Goal: Find specific page/section: Find specific page/section

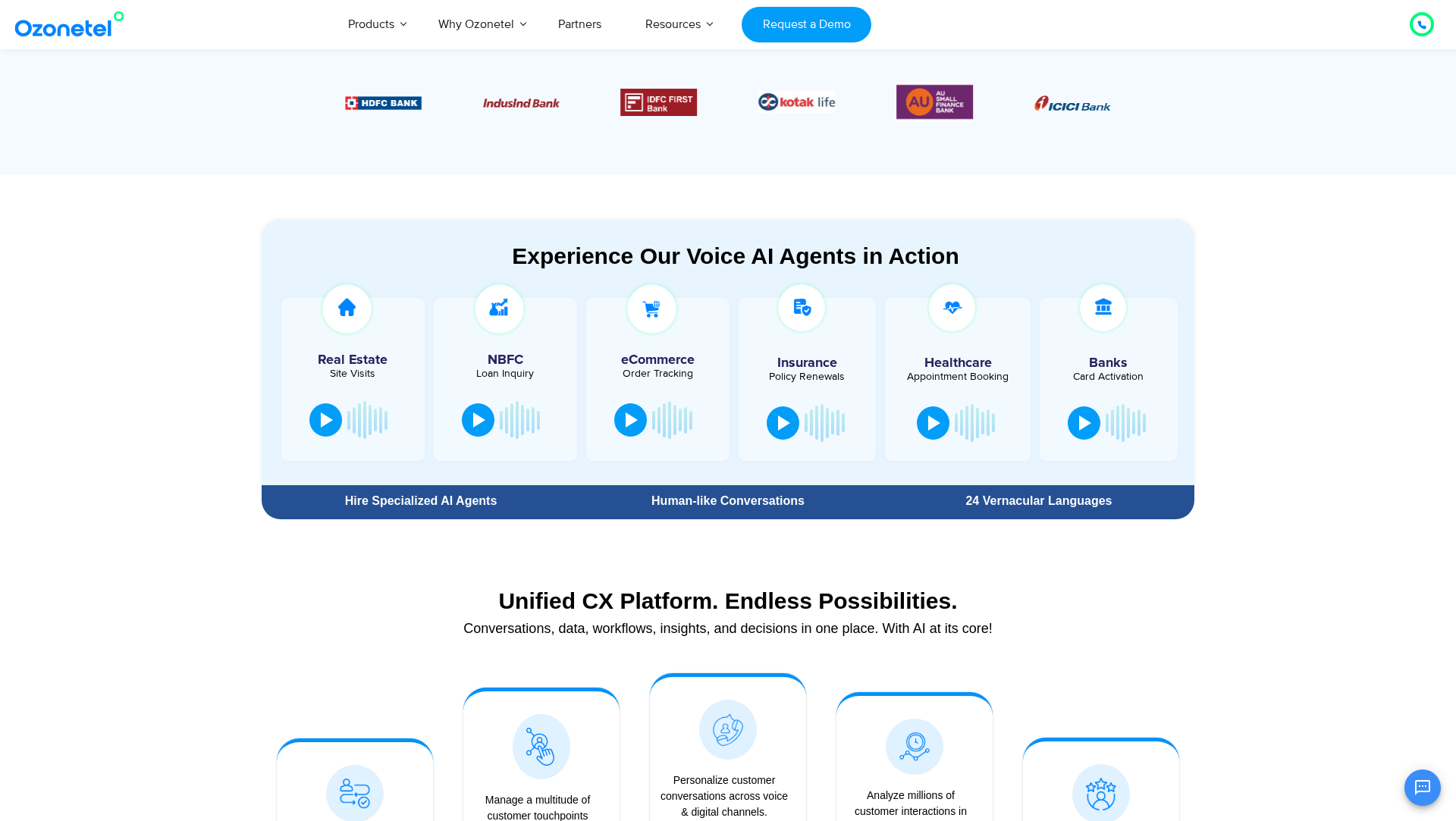
scroll to position [675, 0]
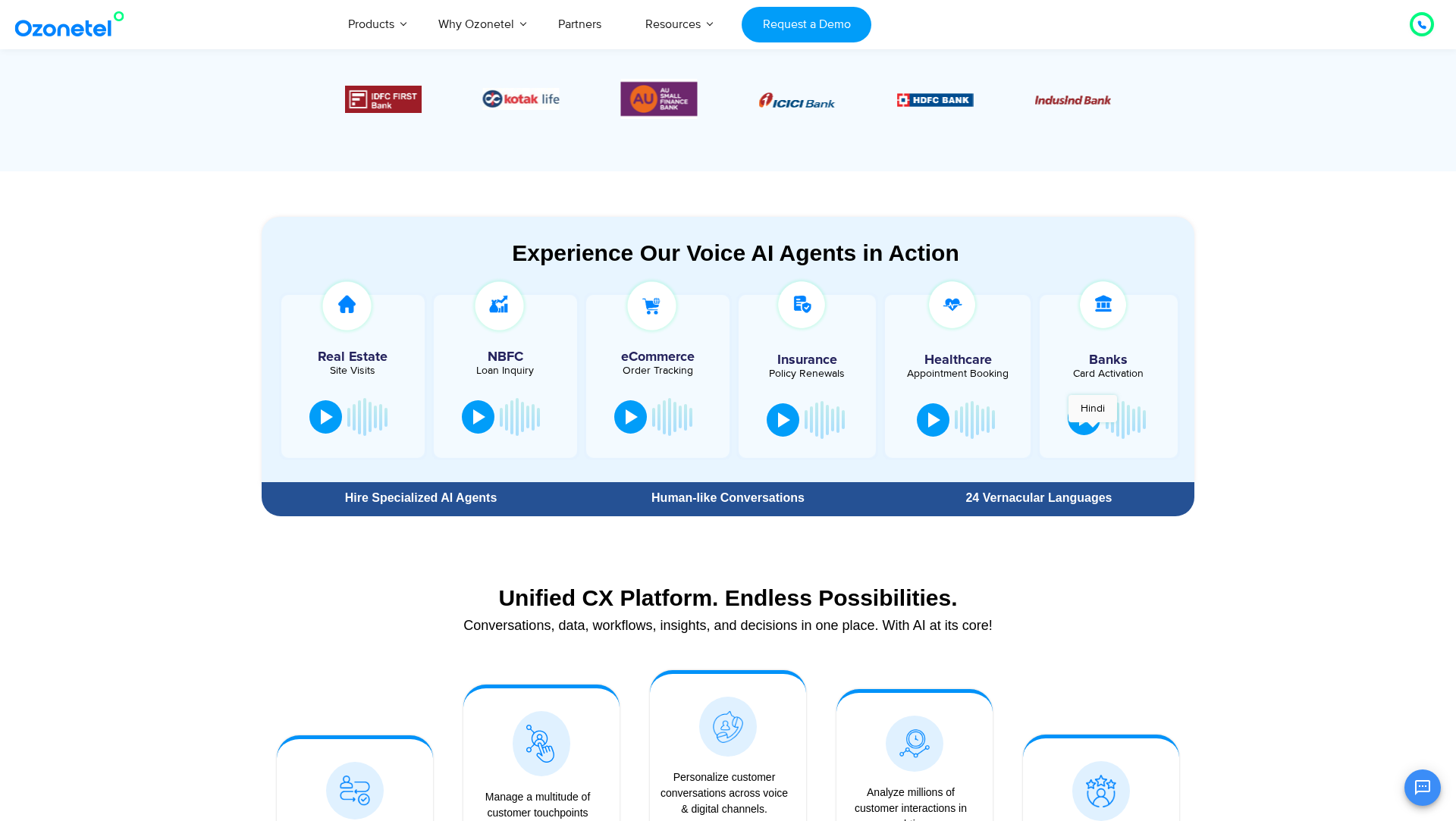
click at [1093, 430] on button at bounding box center [1083, 419] width 33 height 33
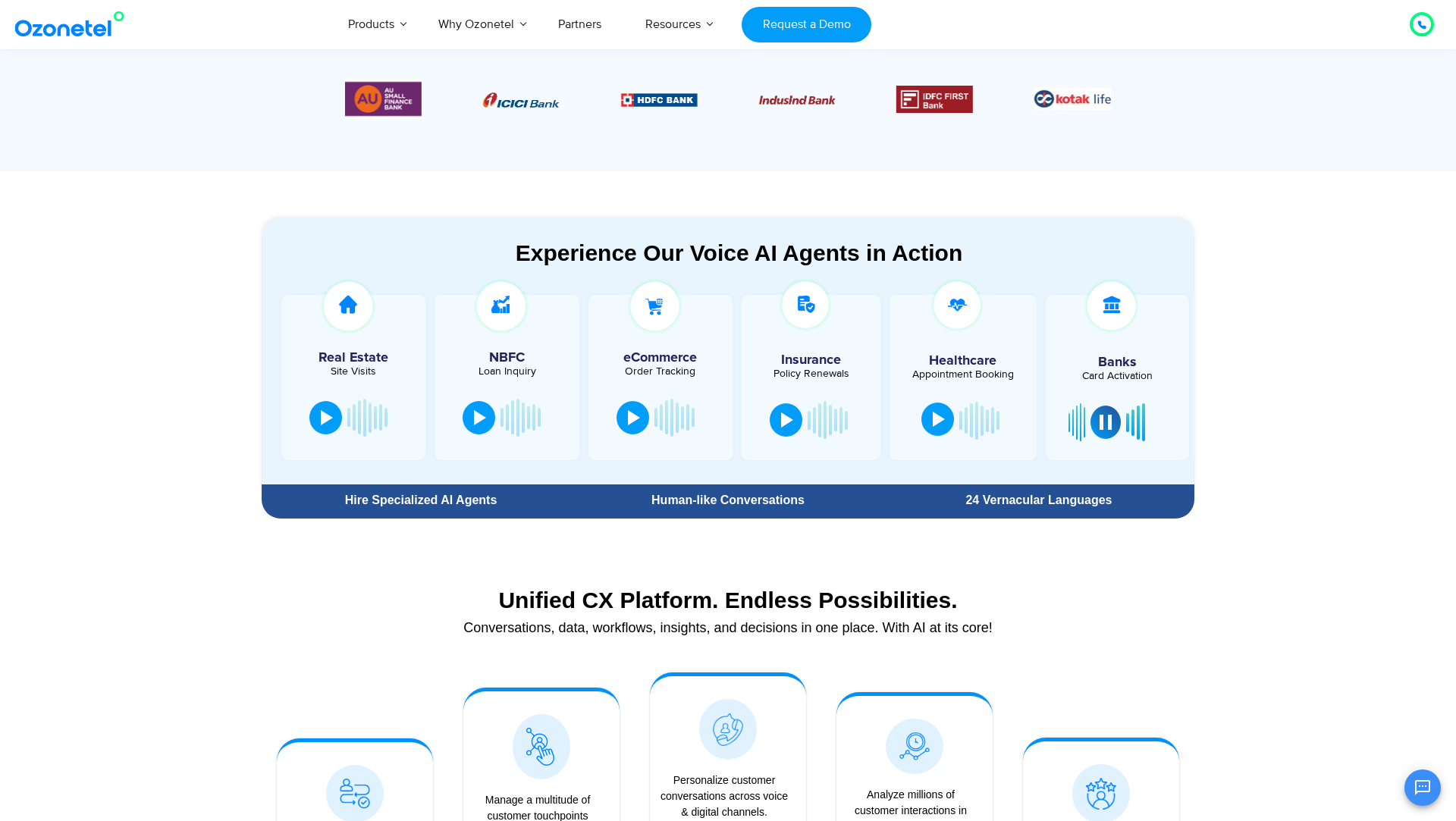
click at [933, 430] on button at bounding box center [937, 420] width 33 height 33
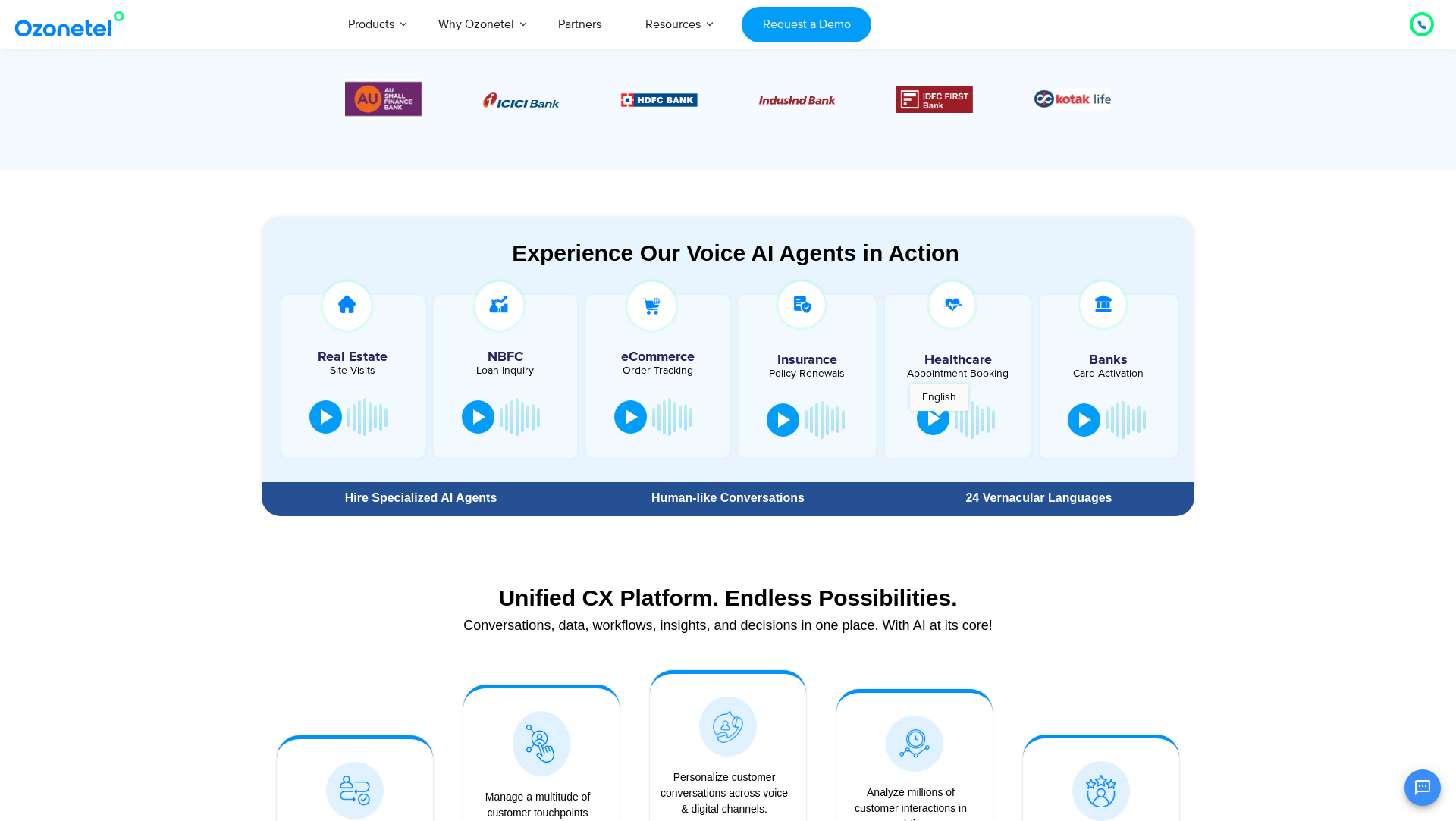
click at [940, 418] on div at bounding box center [934, 419] width 12 height 15
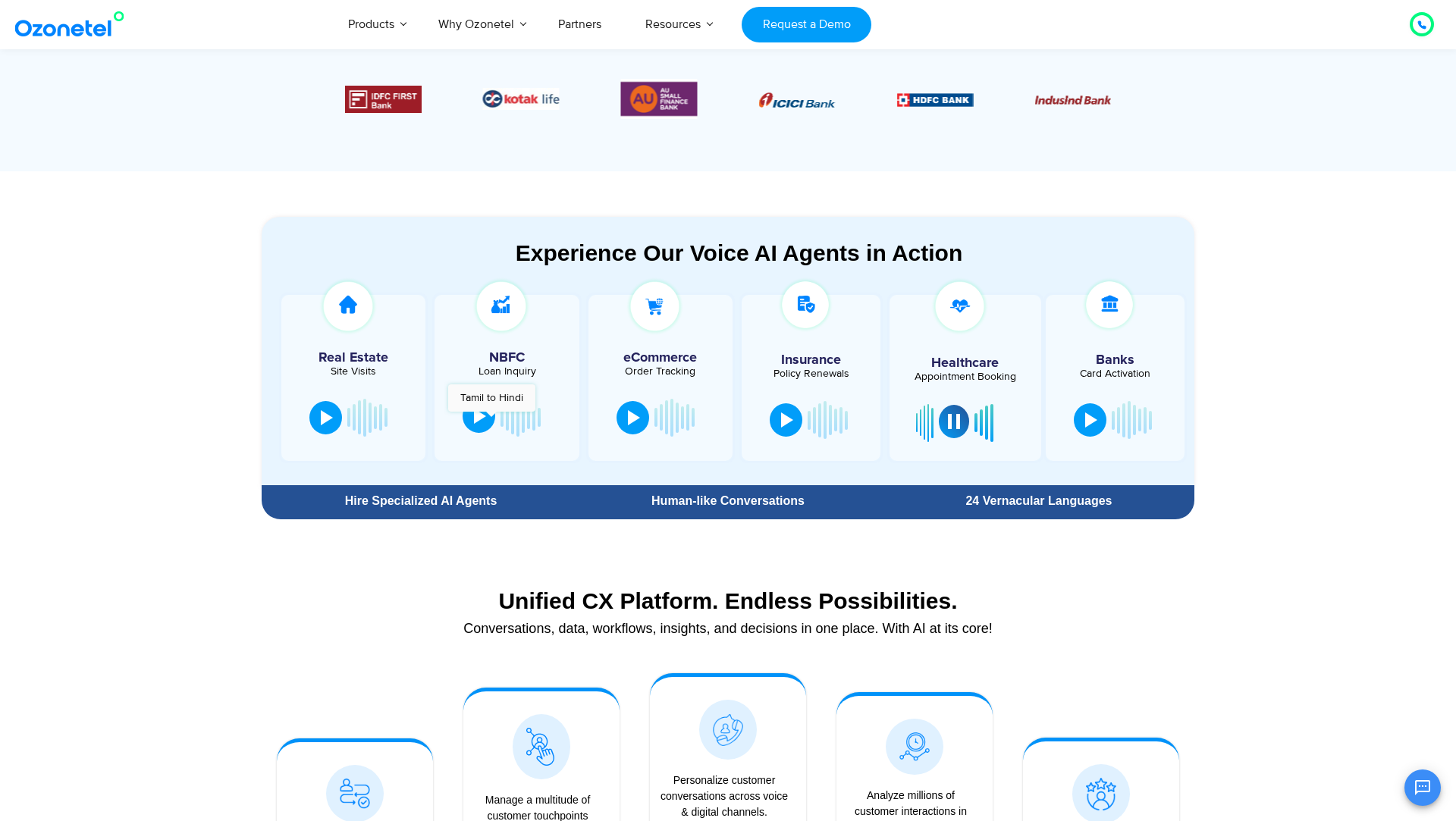
click at [492, 419] on button at bounding box center [478, 417] width 33 height 33
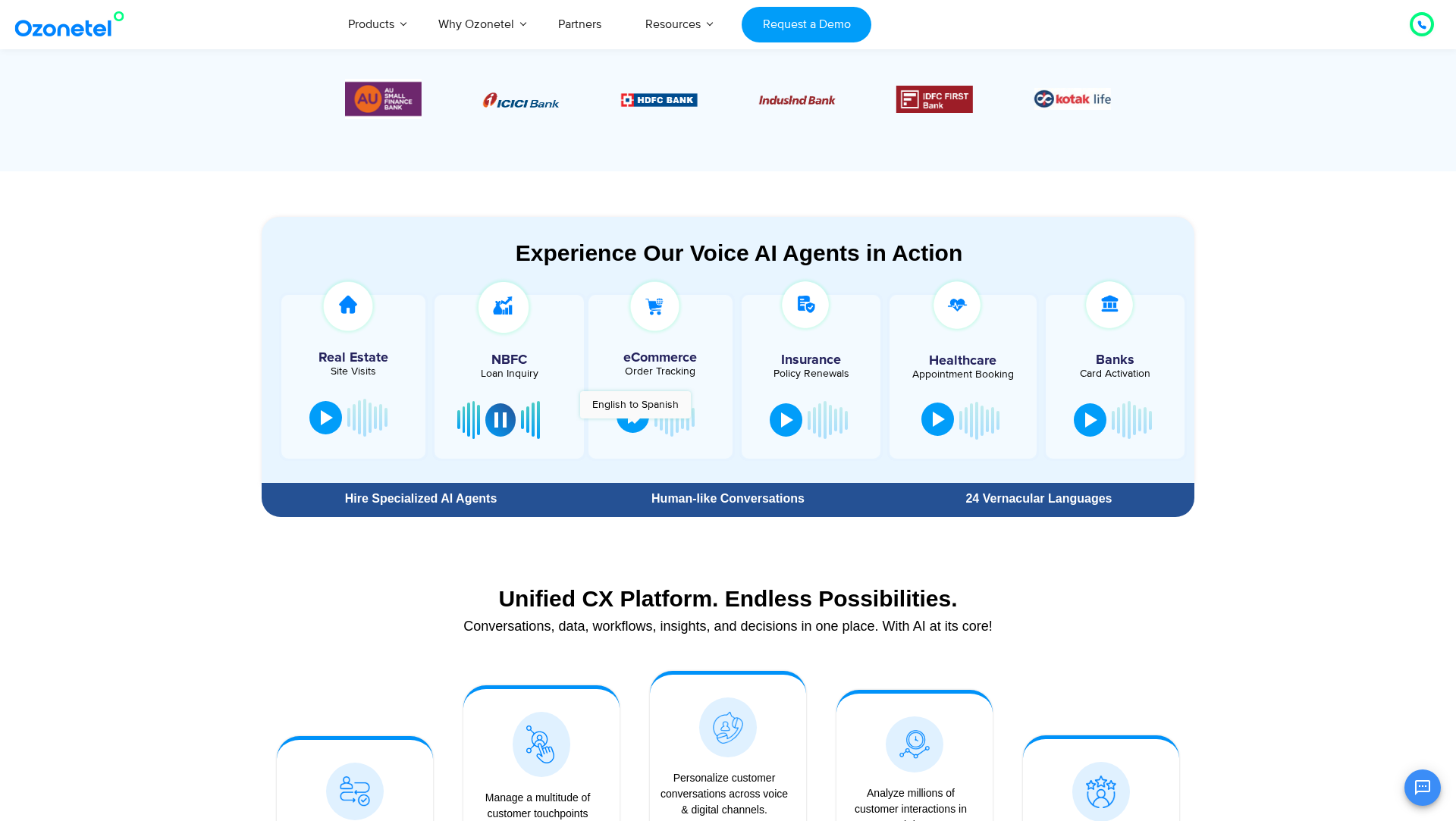
click at [635, 426] on button at bounding box center [633, 417] width 33 height 33
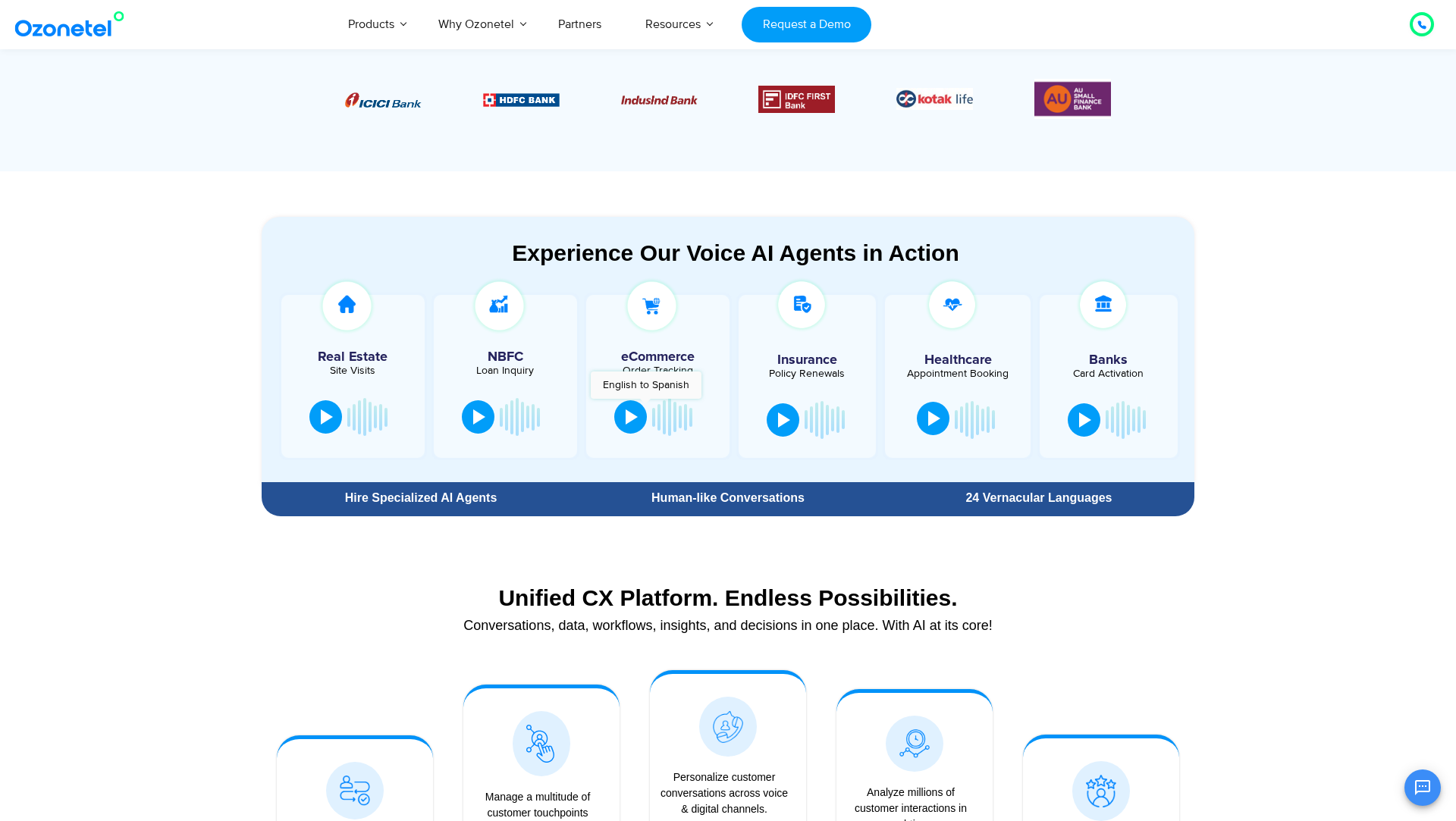
click at [646, 406] on div at bounding box center [658, 417] width 98 height 46
click at [633, 416] on div at bounding box center [632, 416] width 12 height 15
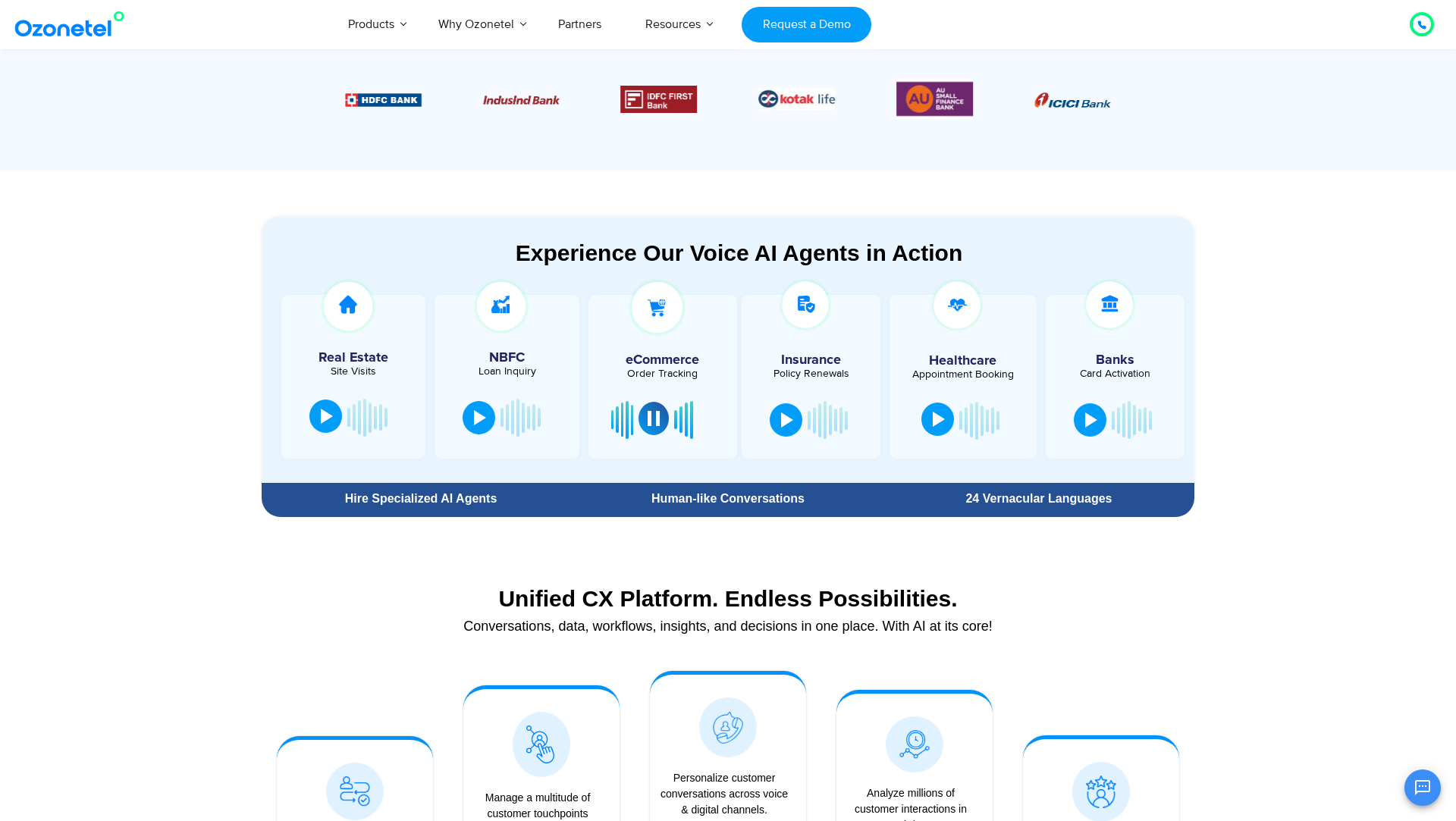
click at [330, 414] on div at bounding box center [327, 417] width 12 height 15
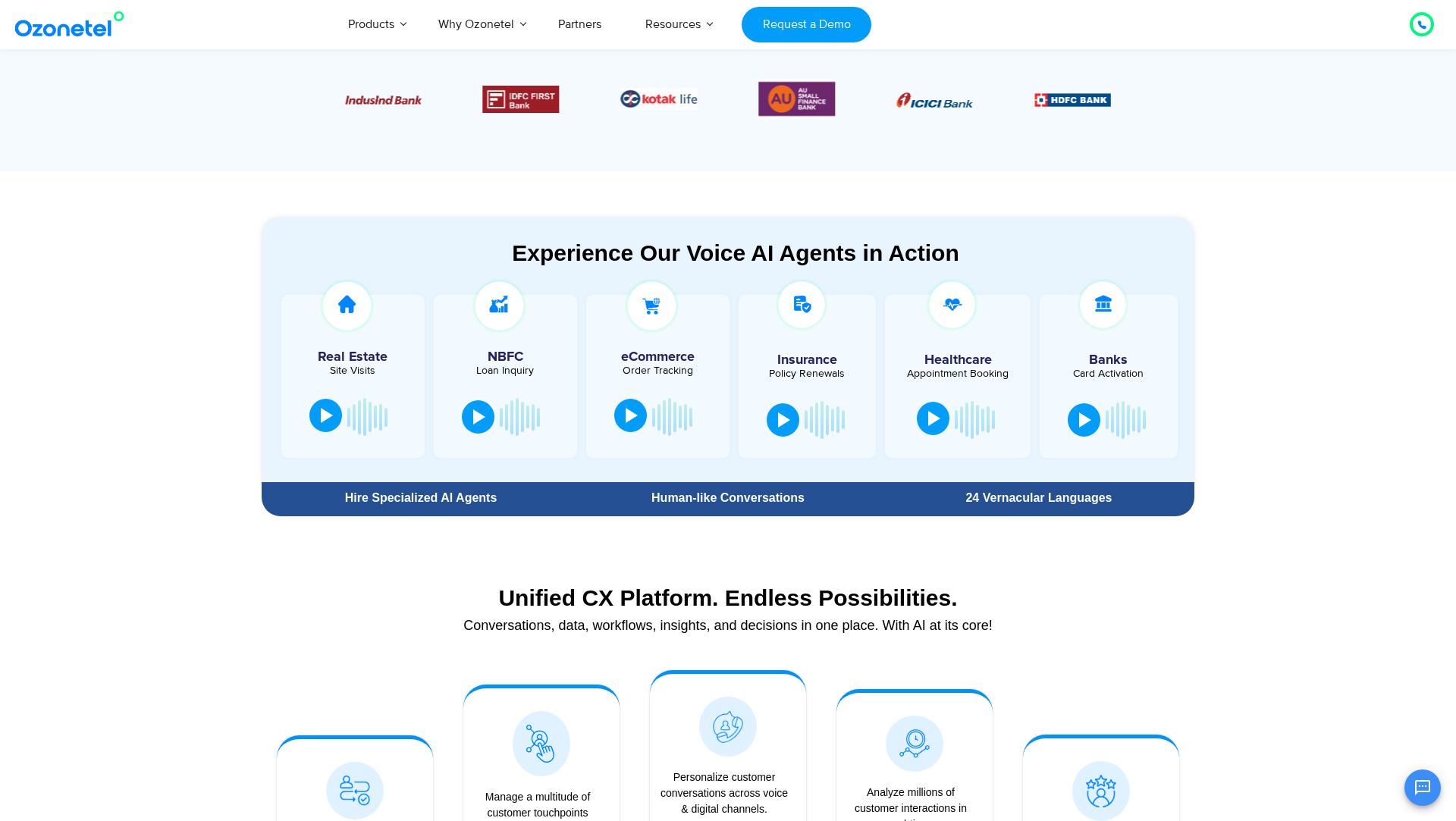
click at [325, 430] on button at bounding box center [325, 416] width 33 height 33
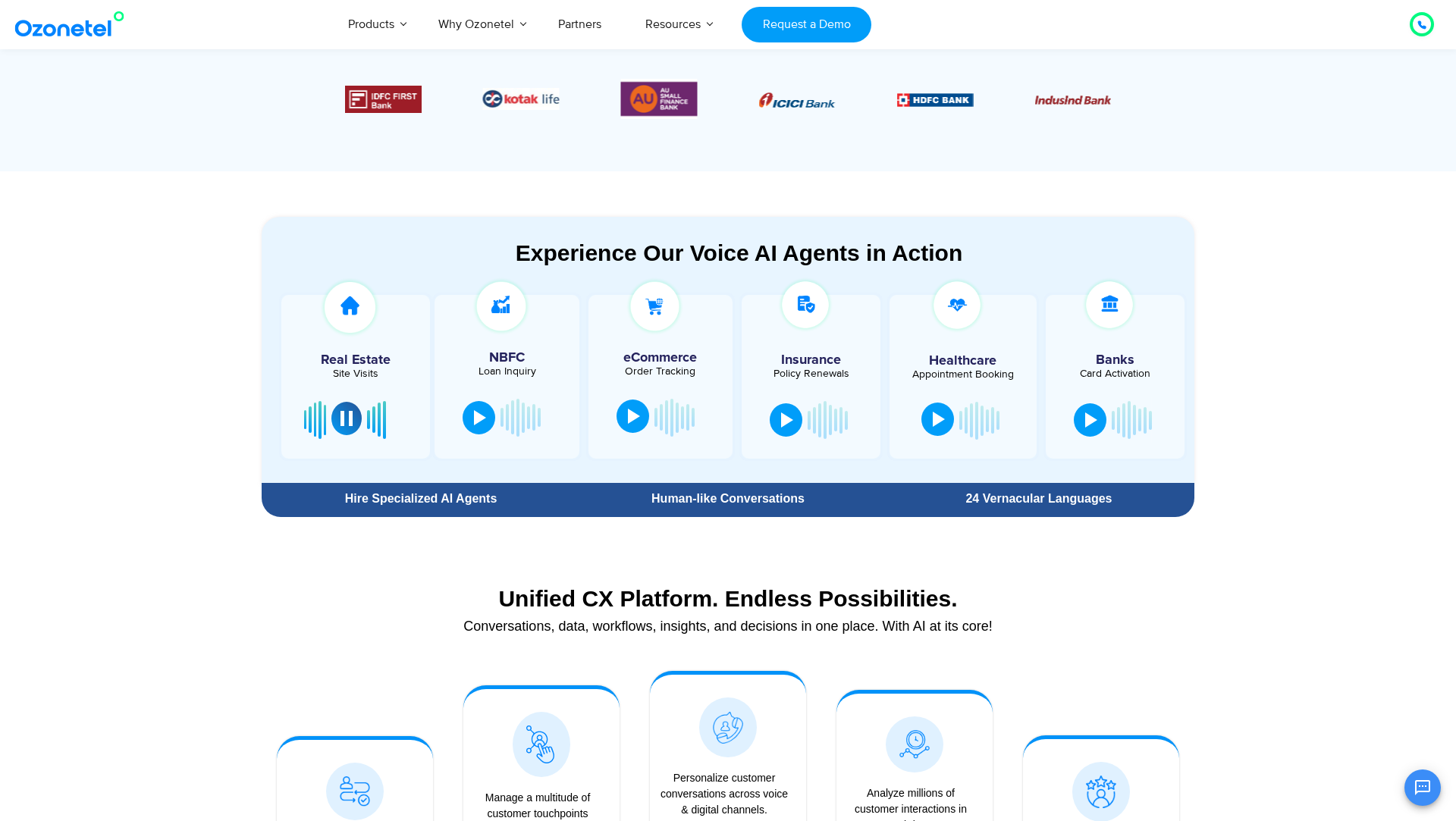
click at [345, 416] on div at bounding box center [347, 419] width 12 height 15
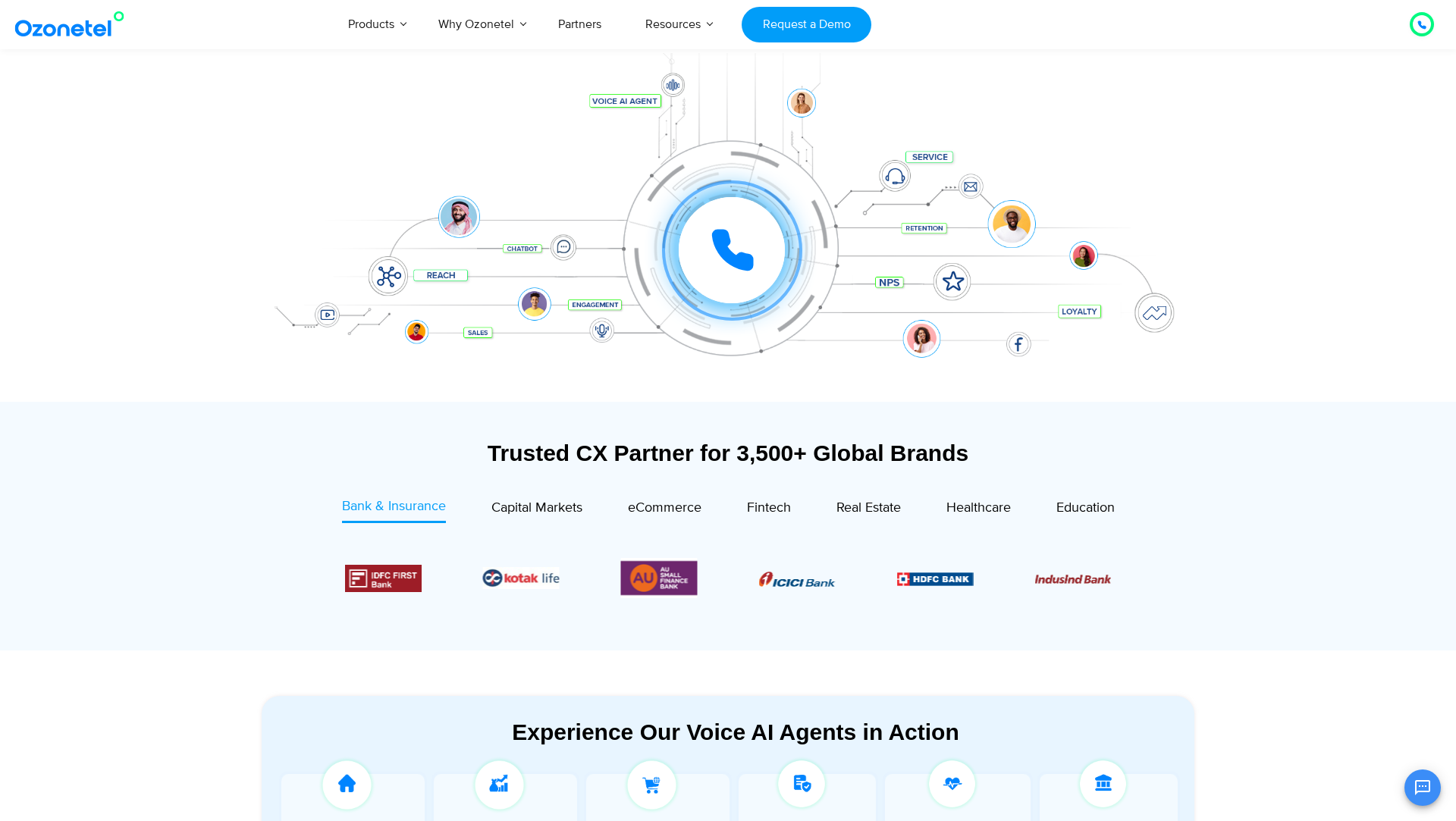
scroll to position [0, 0]
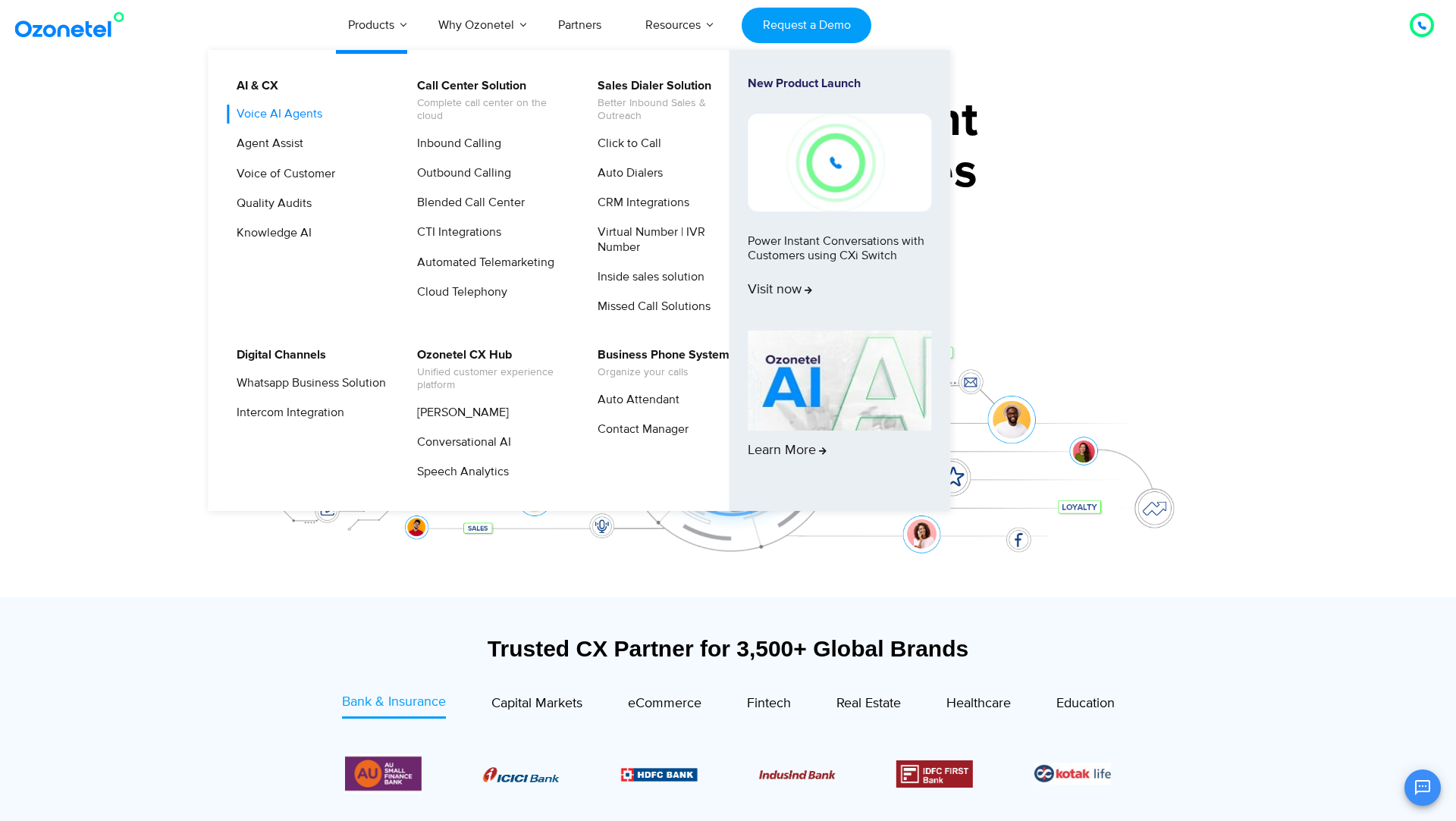
click at [320, 118] on link "Voice AI Agents" at bounding box center [275, 114] width 98 height 19
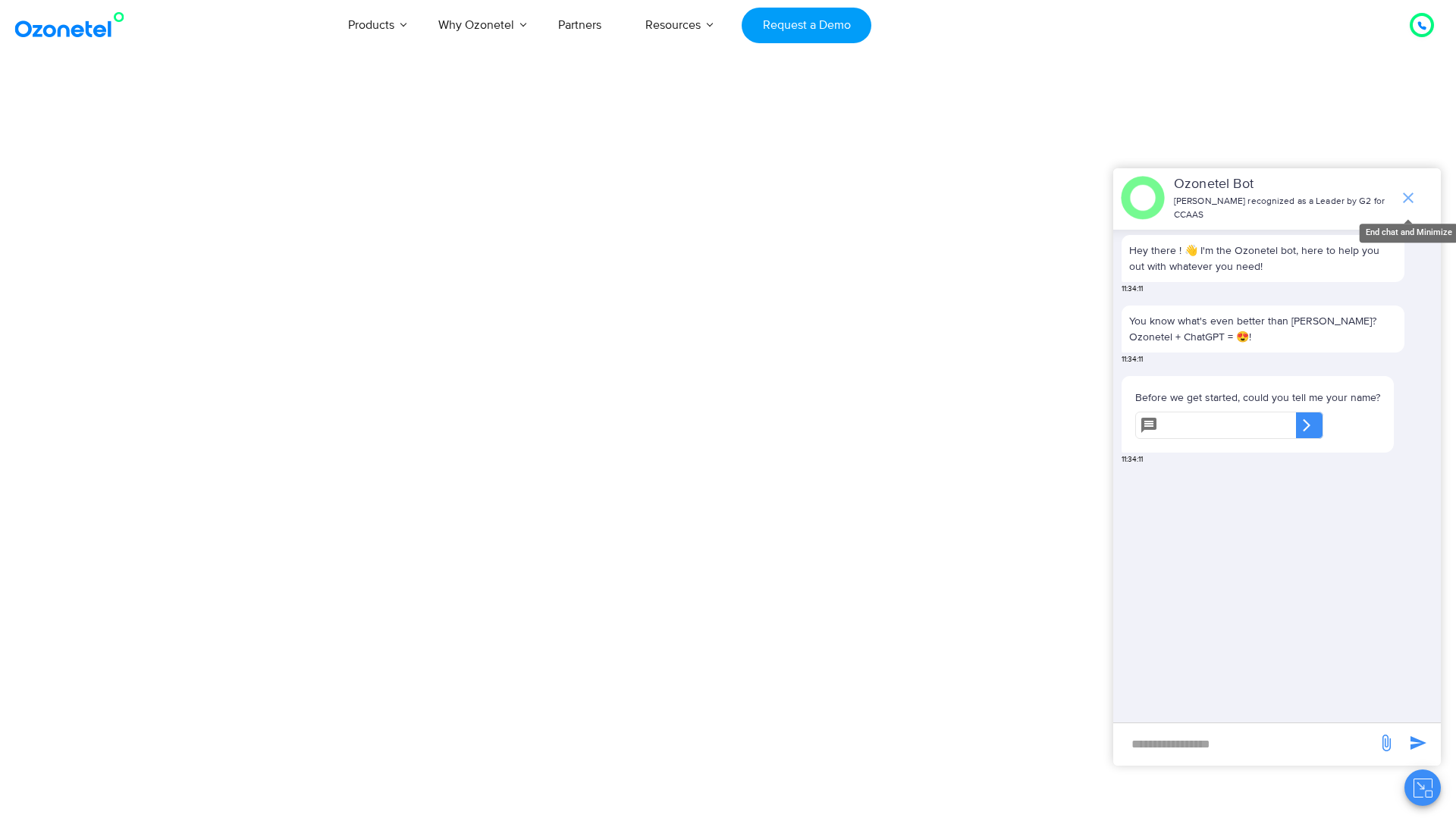
click at [1410, 194] on icon "end chat or minimize" at bounding box center [1408, 198] width 18 height 18
